Goal: Find contact information: Find contact information

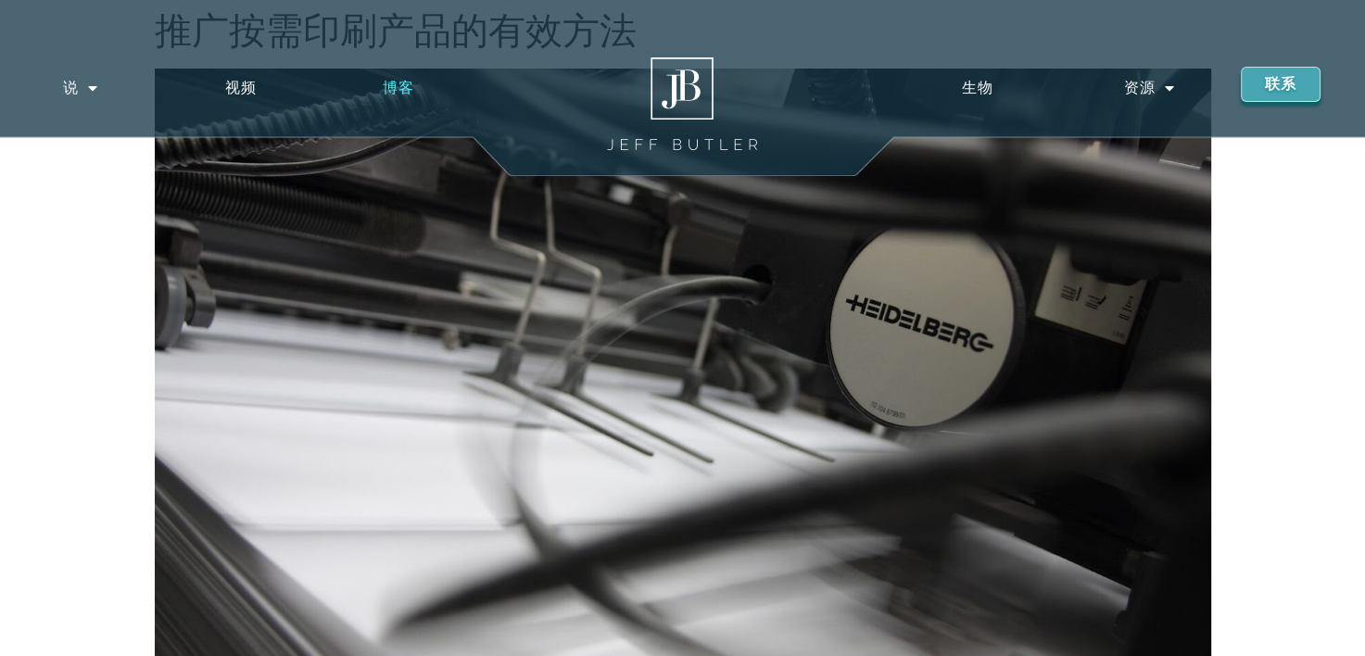
click at [385, 78] on link "博客" at bounding box center [399, 88] width 158 height 43
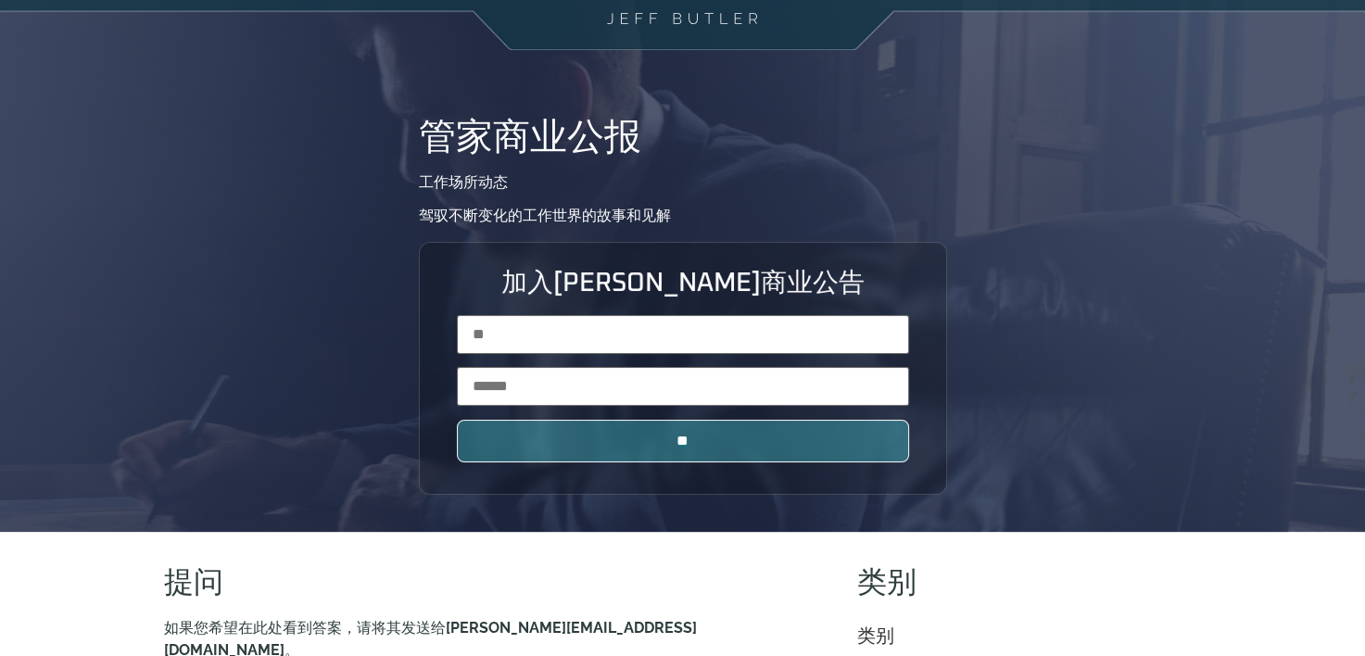
scroll to position [556, 0]
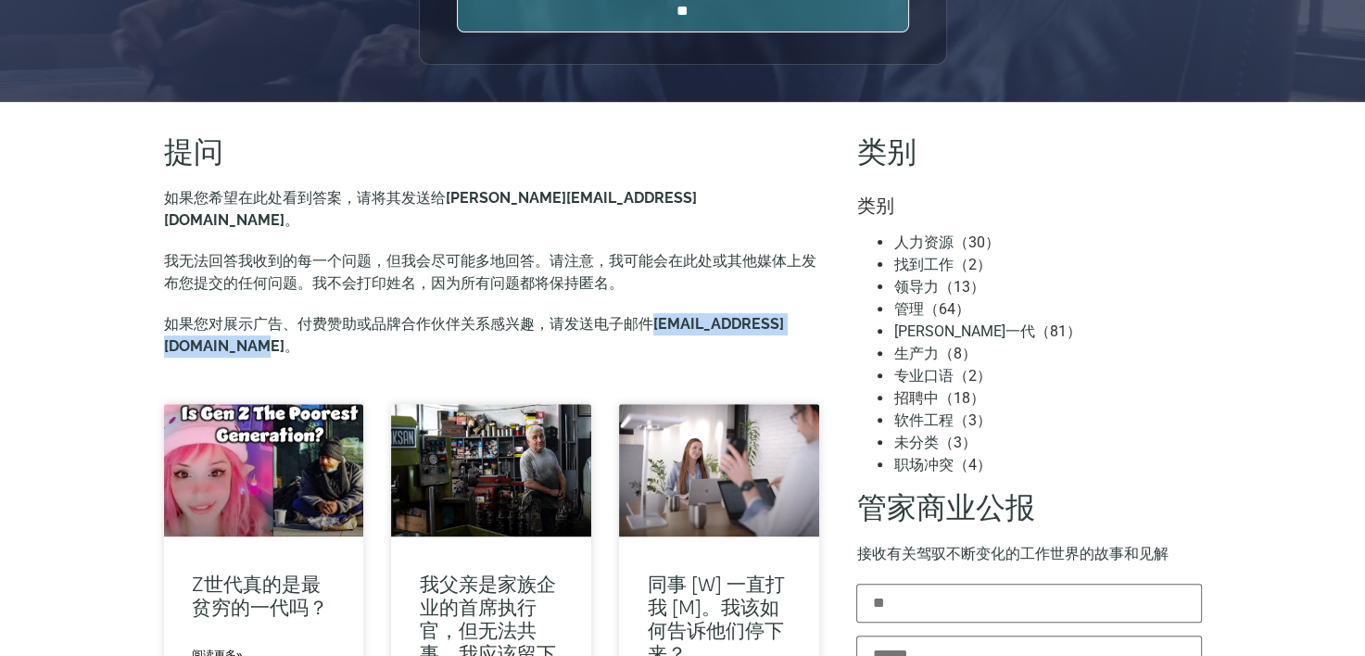
drag, startPoint x: 343, startPoint y: 329, endPoint x: 148, endPoint y: 314, distance: 195.2
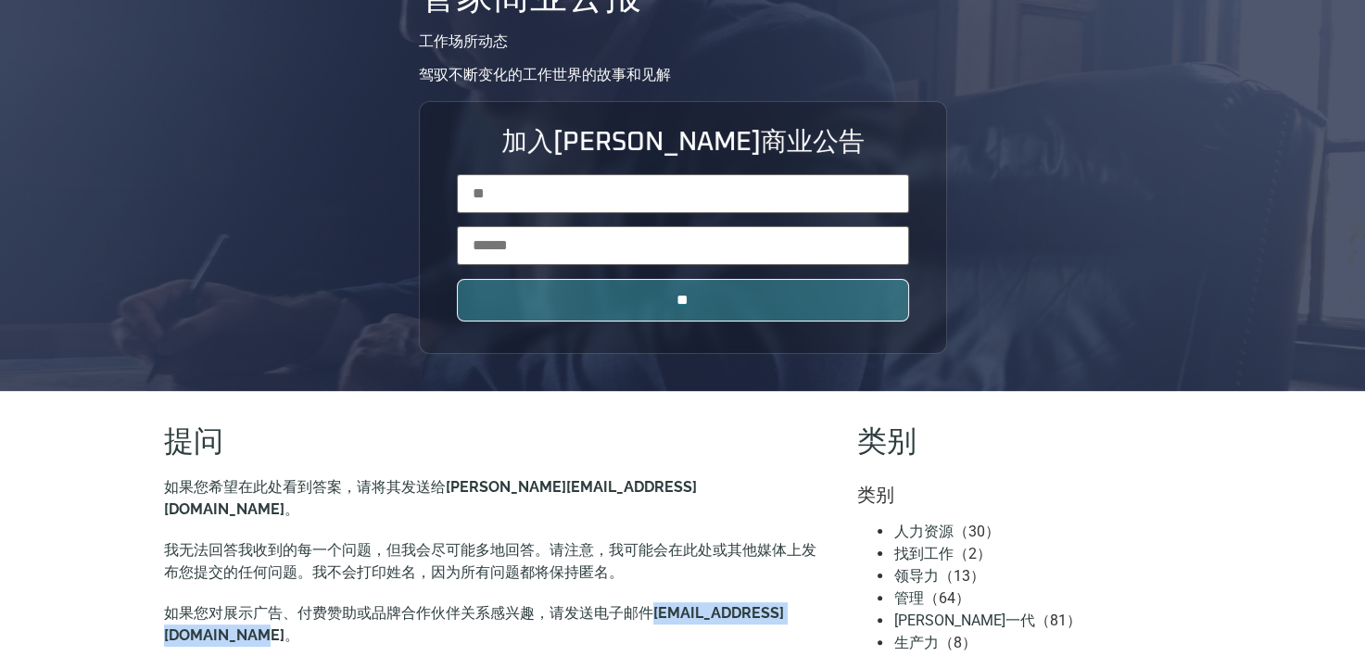
scroll to position [741, 0]
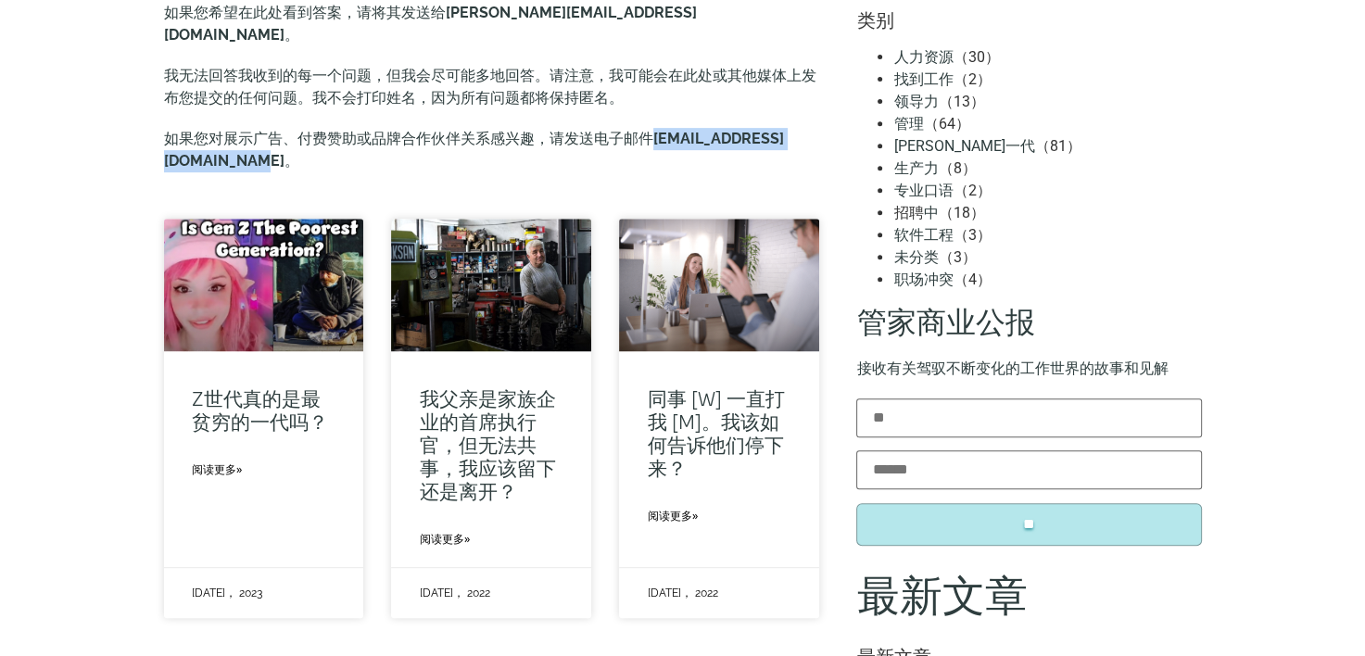
click at [938, 144] on link "[PERSON_NAME]一代" at bounding box center [963, 146] width 141 height 18
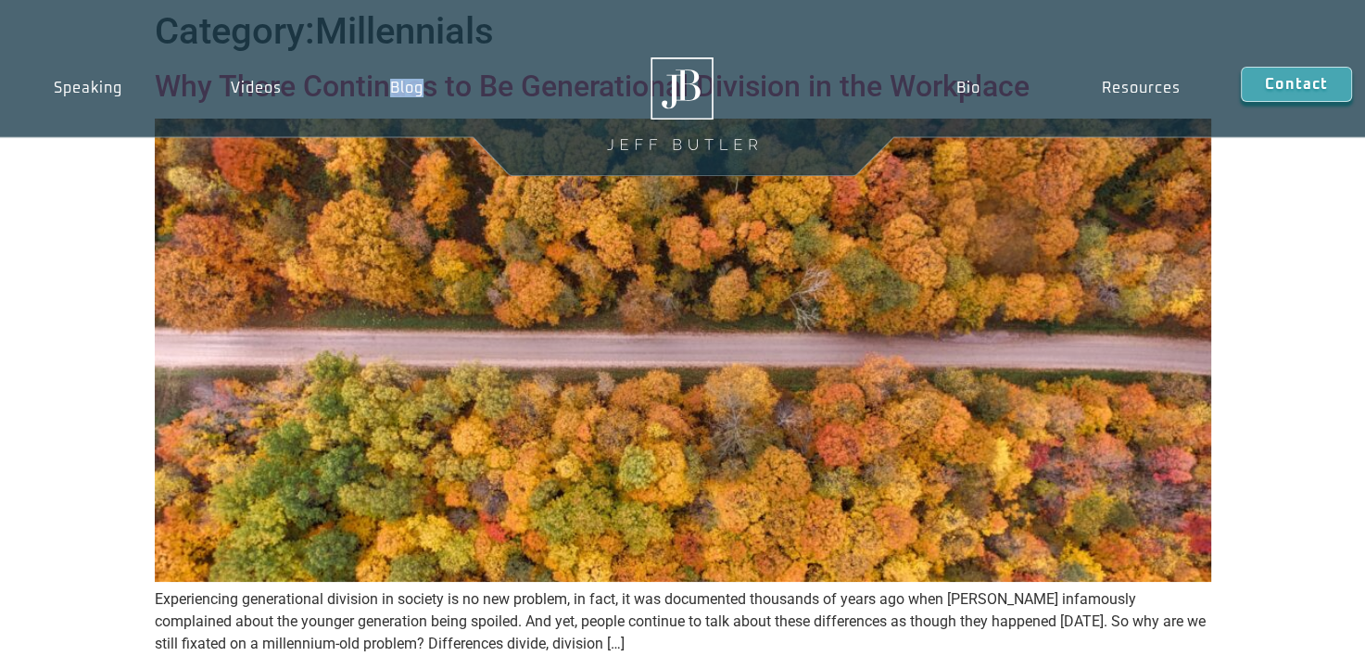
drag, startPoint x: 337, startPoint y: 33, endPoint x: 446, endPoint y: 39, distance: 108.6
click at [446, 39] on div "Speaking Schedule Speaking Programs Videos Blog Speaking Schedule Speaking Prog…" at bounding box center [682, 88] width 1365 height 176
click at [404, 89] on link "Blog" at bounding box center [407, 88] width 142 height 43
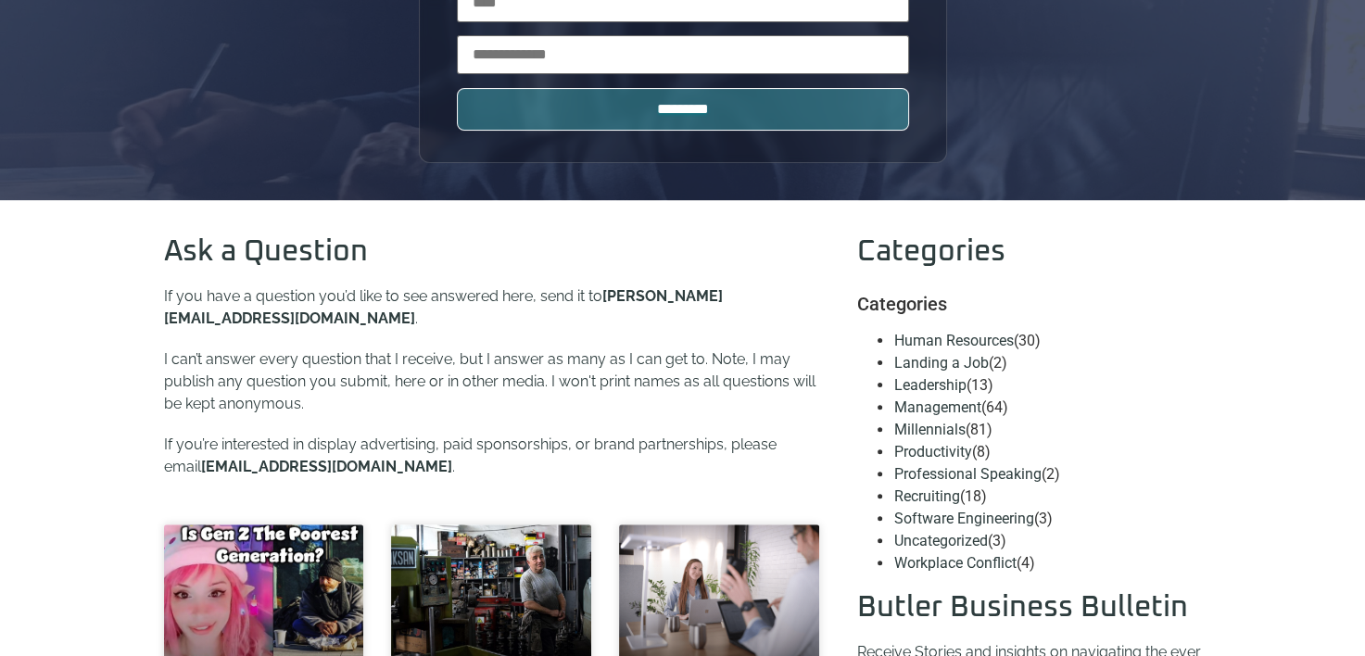
scroll to position [556, 0]
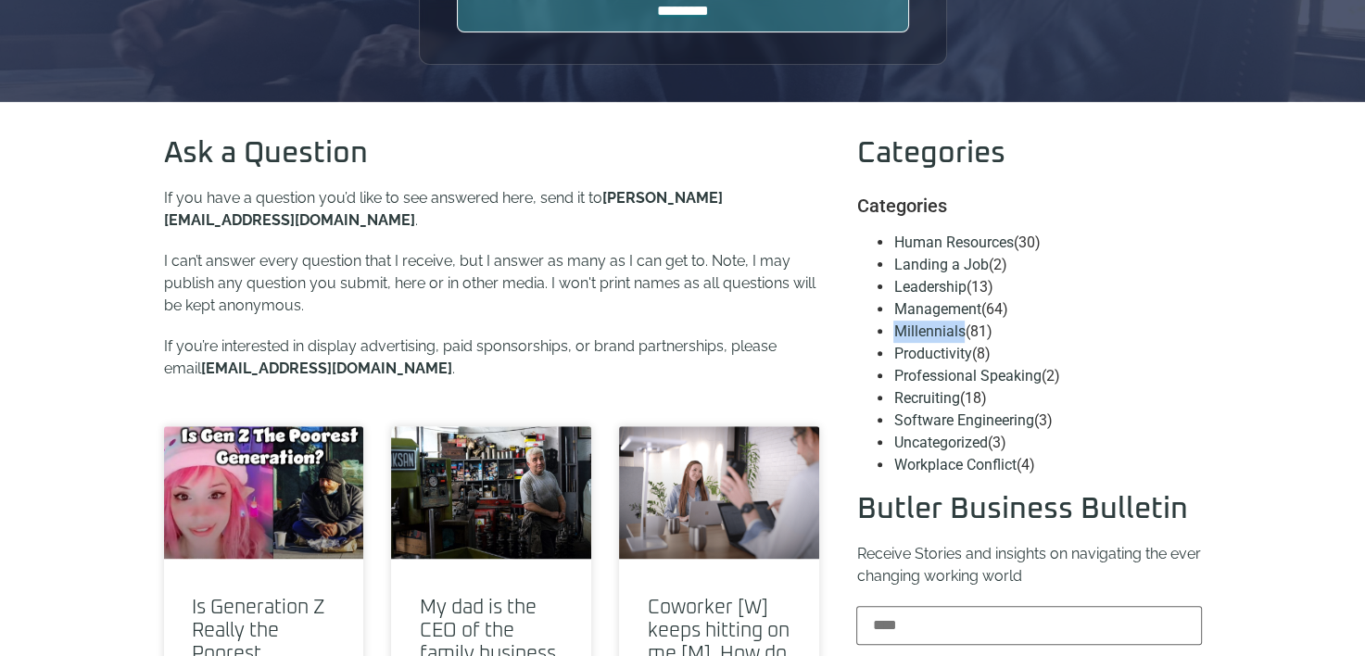
drag, startPoint x: 965, startPoint y: 334, endPoint x: 875, endPoint y: 334, distance: 89.9
click at [875, 334] on ul "Human Resources (30) Landing a Job (2) Leadership (13) Management (64) Millenni…" at bounding box center [1028, 354] width 345 height 245
copy link "Millennials"
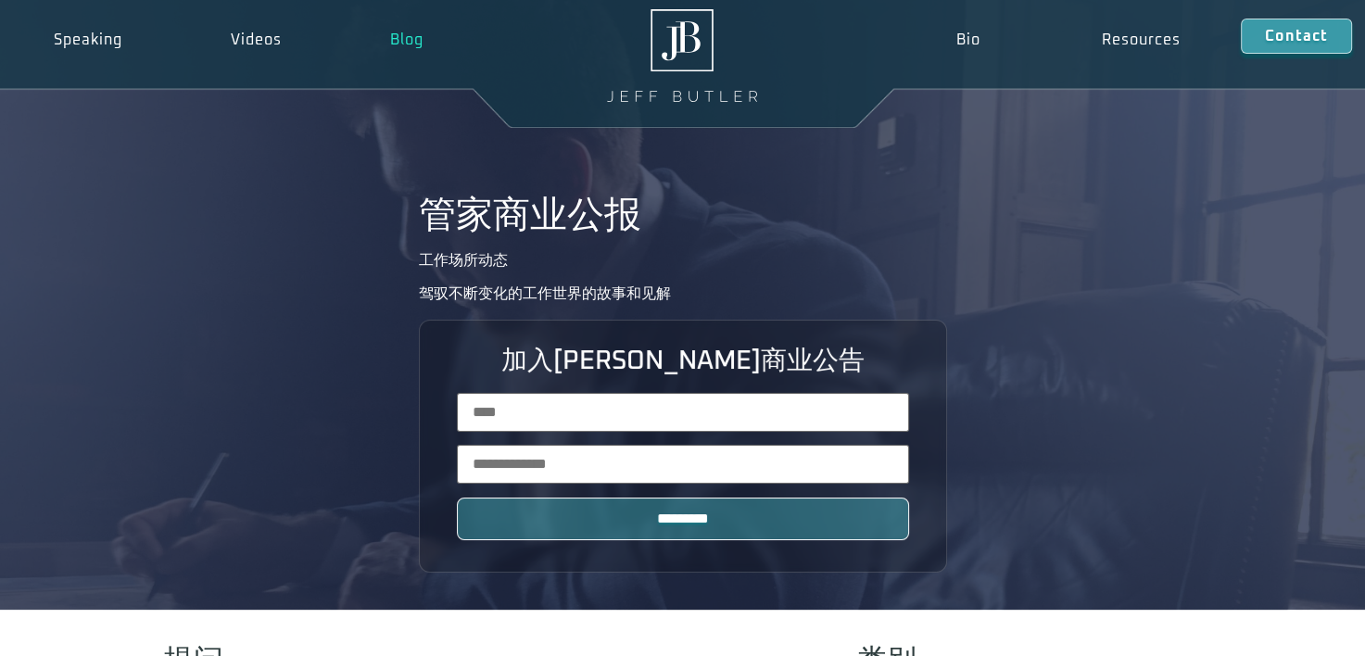
scroll to position [0, 0]
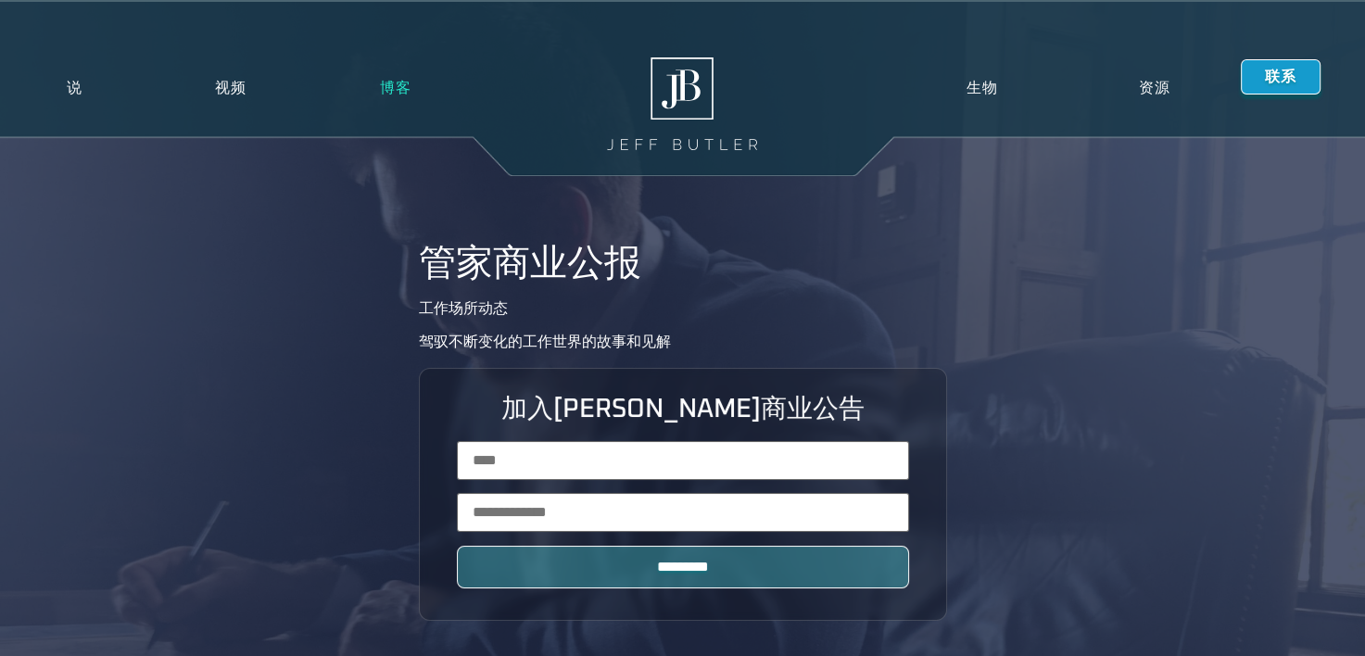
click at [1257, 68] on link "联系" at bounding box center [1281, 76] width 80 height 35
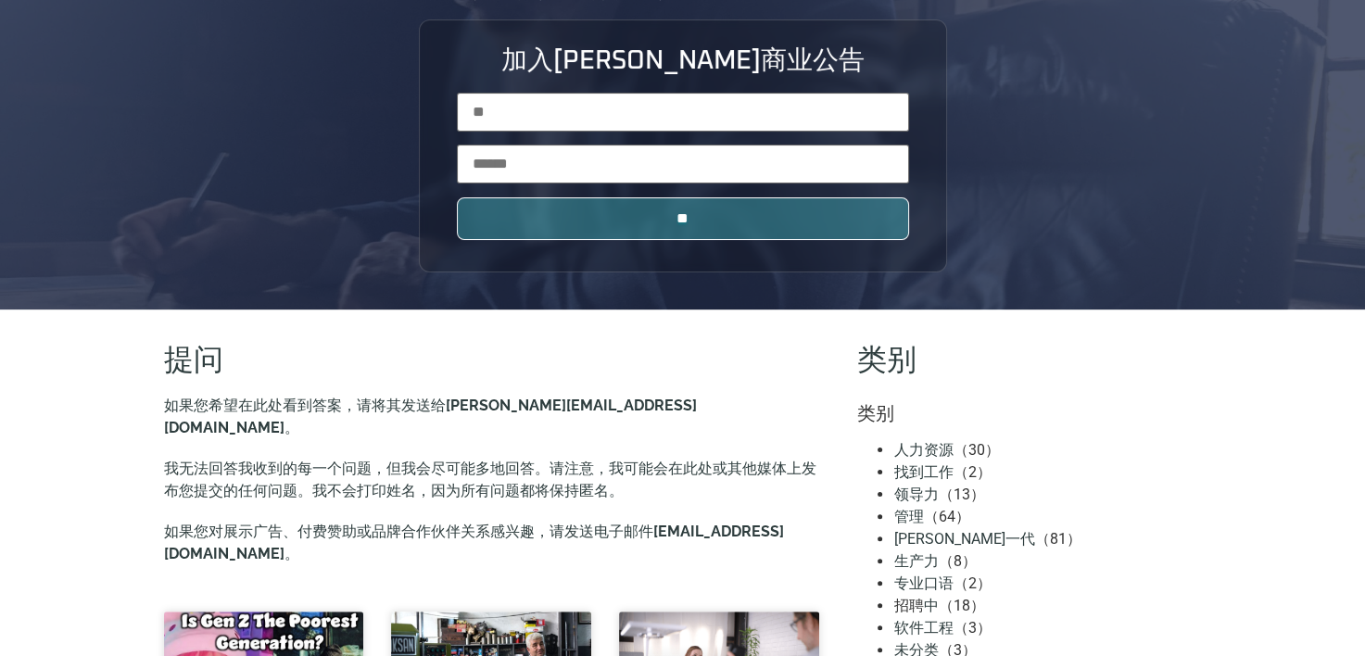
scroll to position [371, 0]
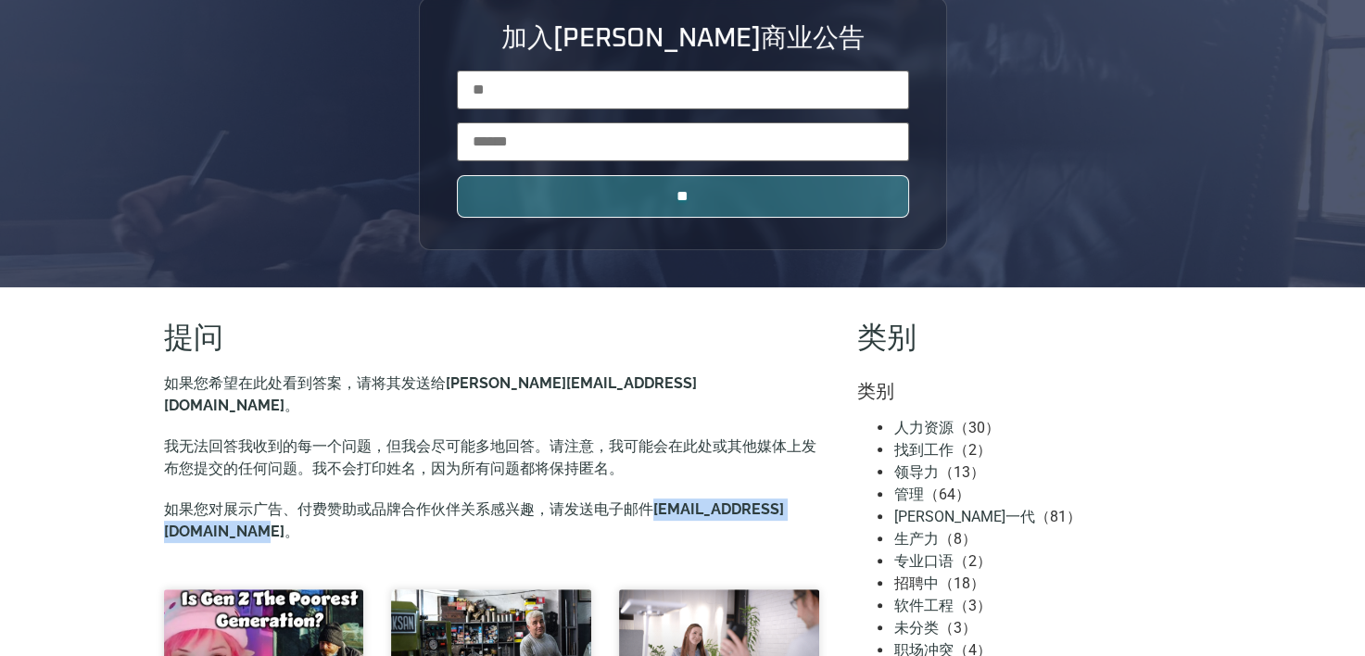
drag, startPoint x: 341, startPoint y: 513, endPoint x: 139, endPoint y: 499, distance: 202.5
copy b "[EMAIL_ADDRESS][DOMAIN_NAME]"
click at [326, 506] on b "[EMAIL_ADDRESS][DOMAIN_NAME]" at bounding box center [474, 520] width 620 height 40
drag, startPoint x: 342, startPoint y: 510, endPoint x: 158, endPoint y: 515, distance: 183.6
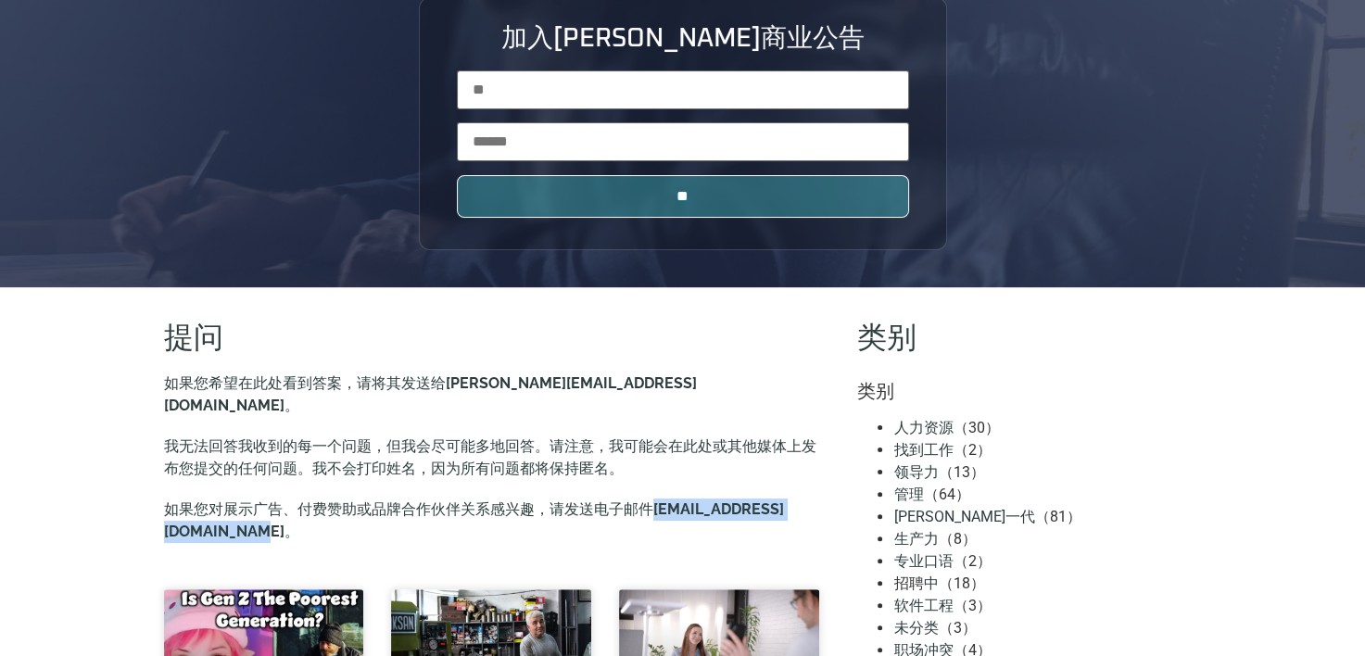
copy b "[EMAIL_ADDRESS][DOMAIN_NAME]"
